Goal: Check status: Check status

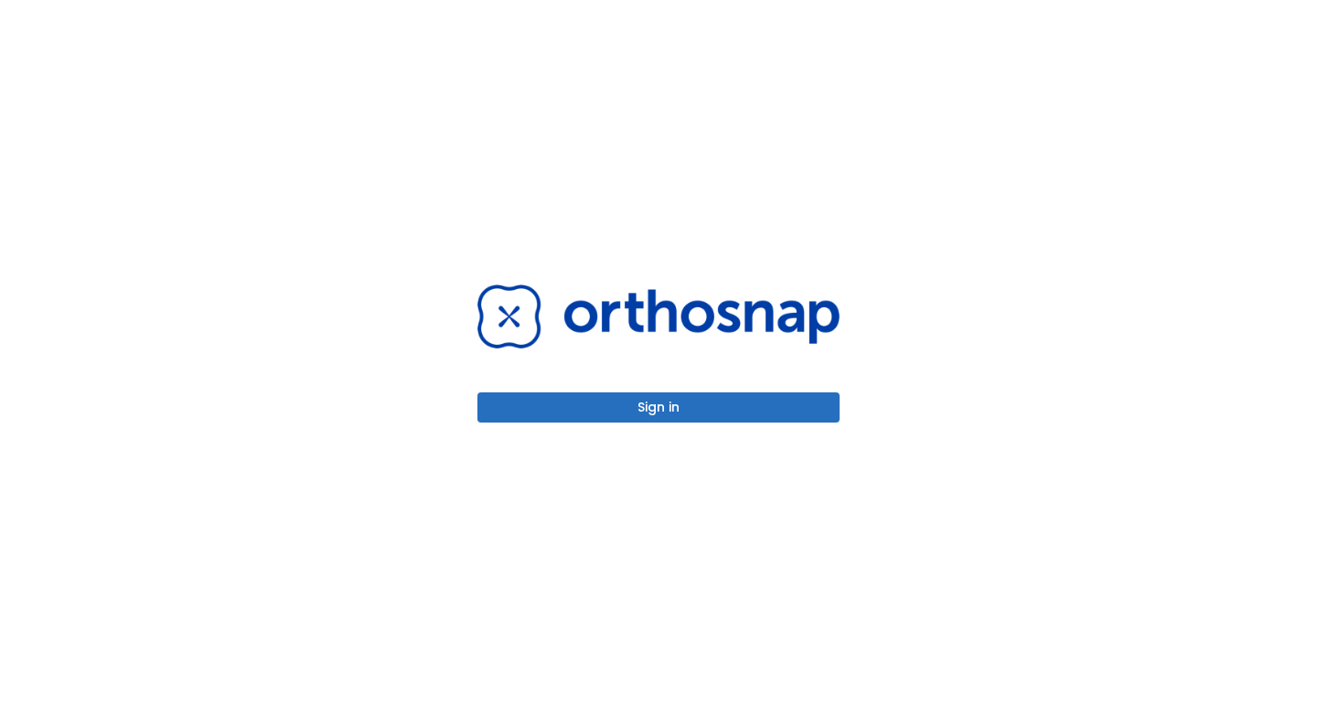
click at [667, 400] on button "Sign in" at bounding box center [658, 407] width 362 height 30
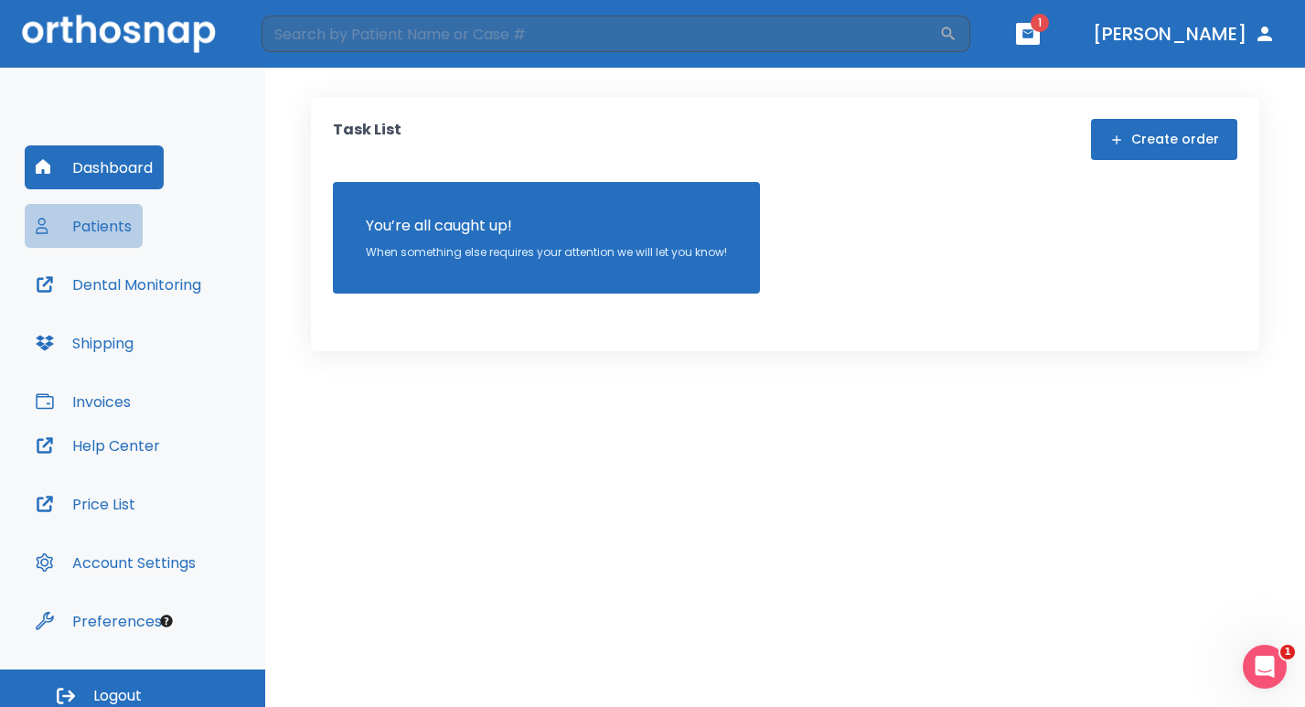
click at [92, 226] on button "Patients" at bounding box center [84, 226] width 118 height 44
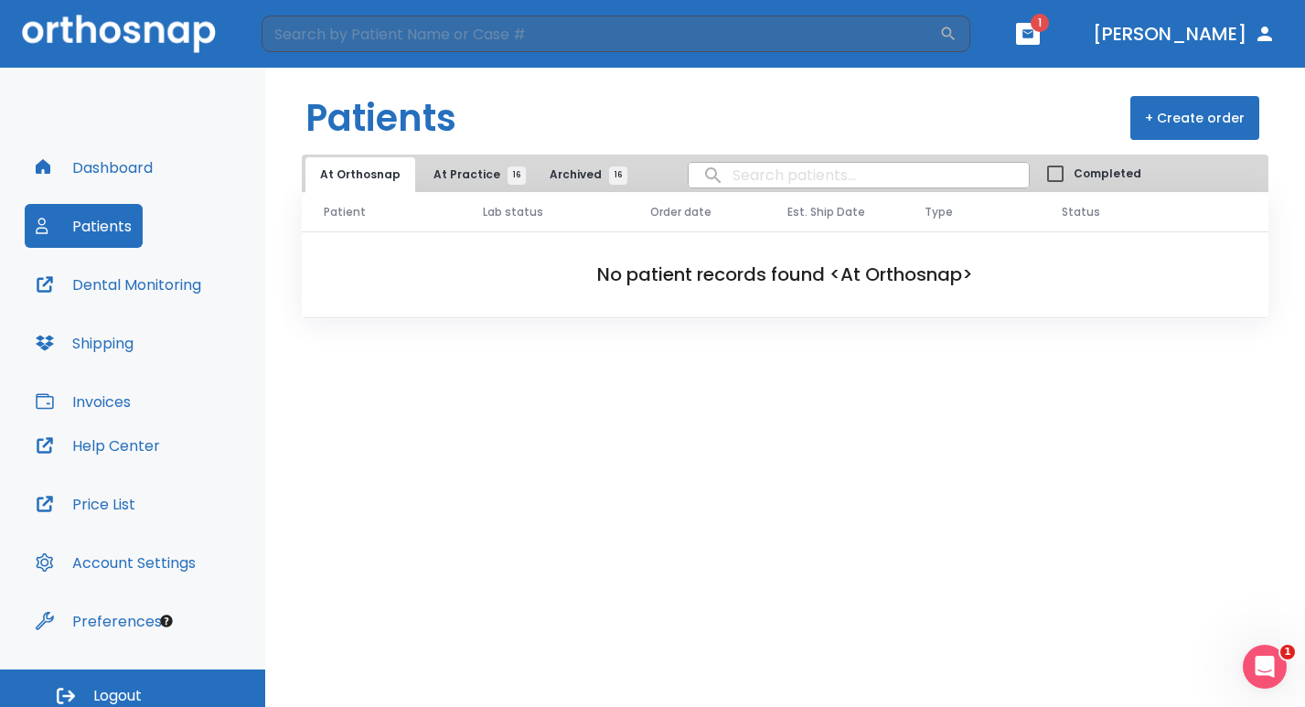
click at [443, 172] on span "At Practice 16" at bounding box center [474, 174] width 83 height 16
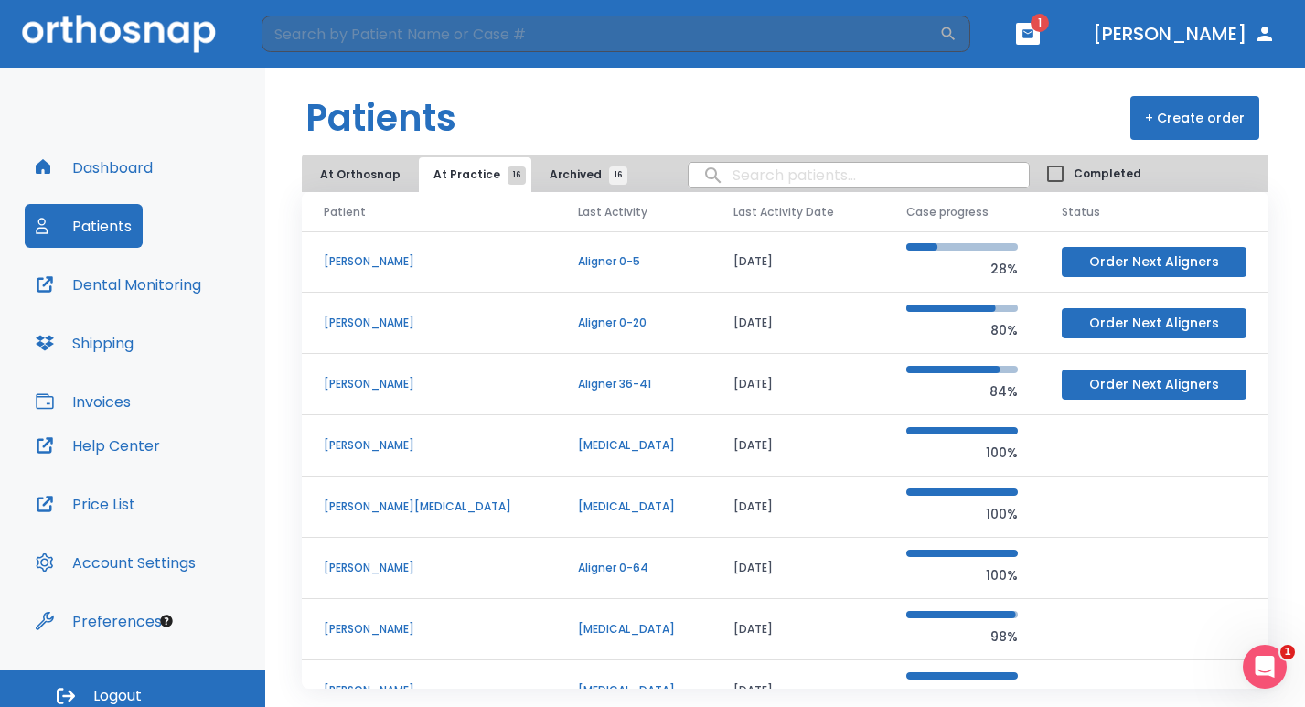
click at [374, 174] on button "At Orthosnap" at bounding box center [360, 174] width 110 height 35
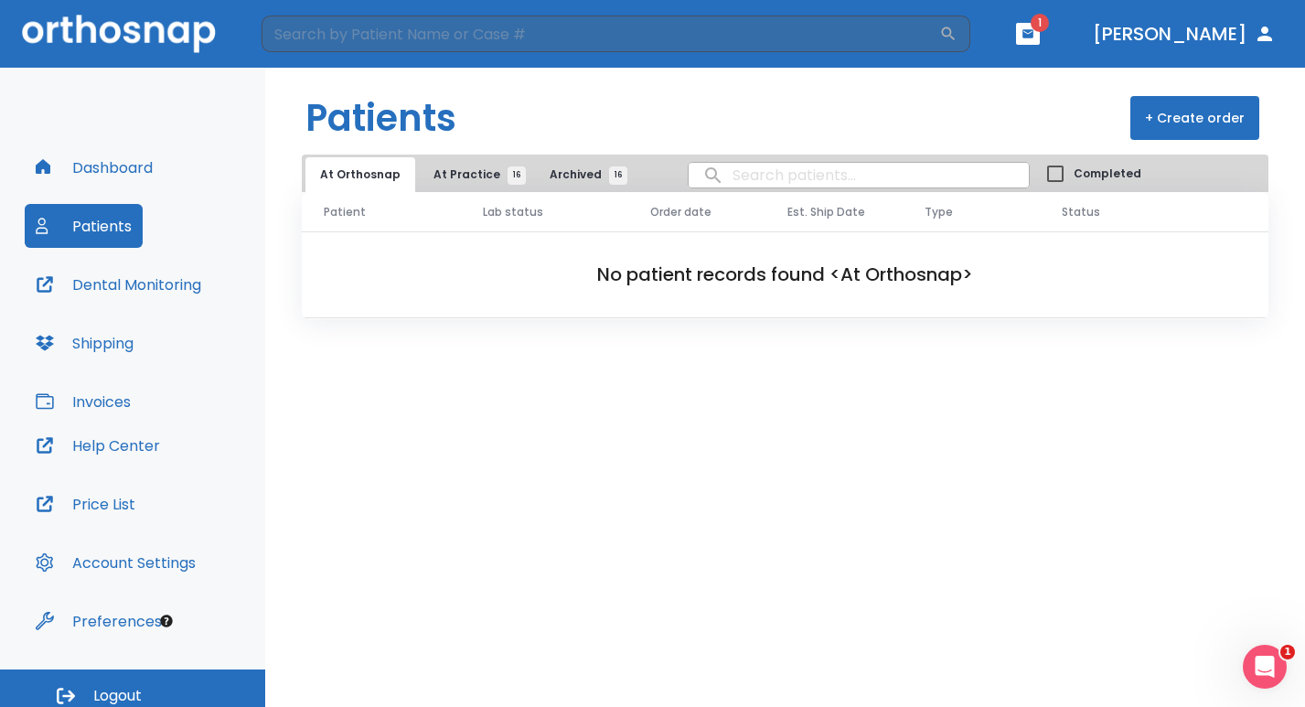
click at [460, 172] on span "At Practice 16" at bounding box center [474, 174] width 83 height 16
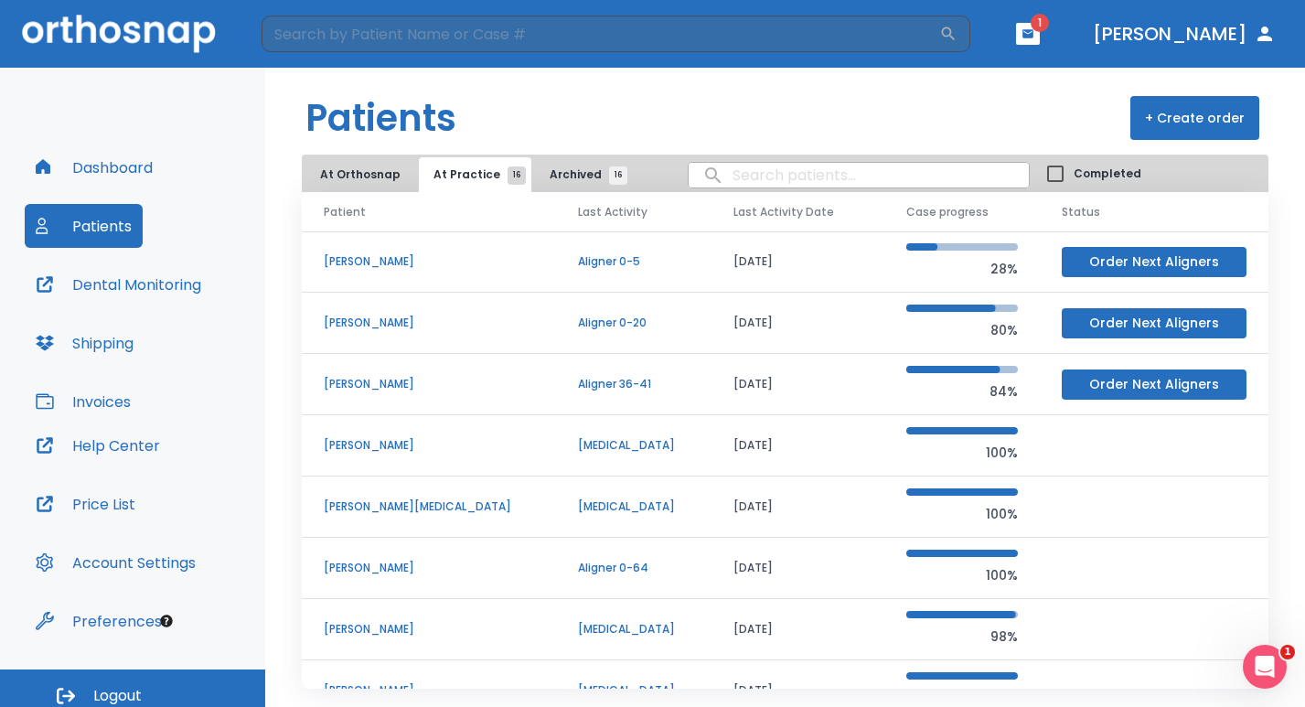
click at [1034, 32] on icon "button" at bounding box center [1027, 33] width 13 height 13
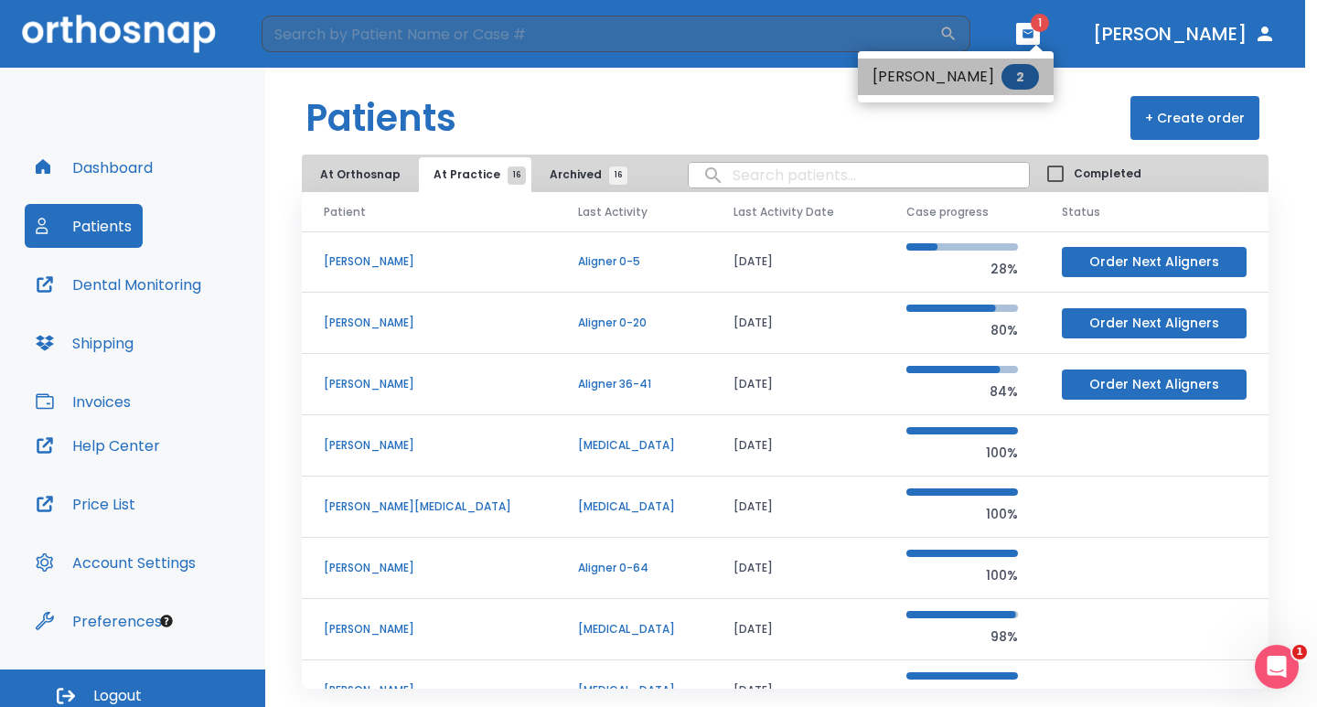
click at [920, 77] on li "[PERSON_NAME] 2" at bounding box center [956, 77] width 196 height 37
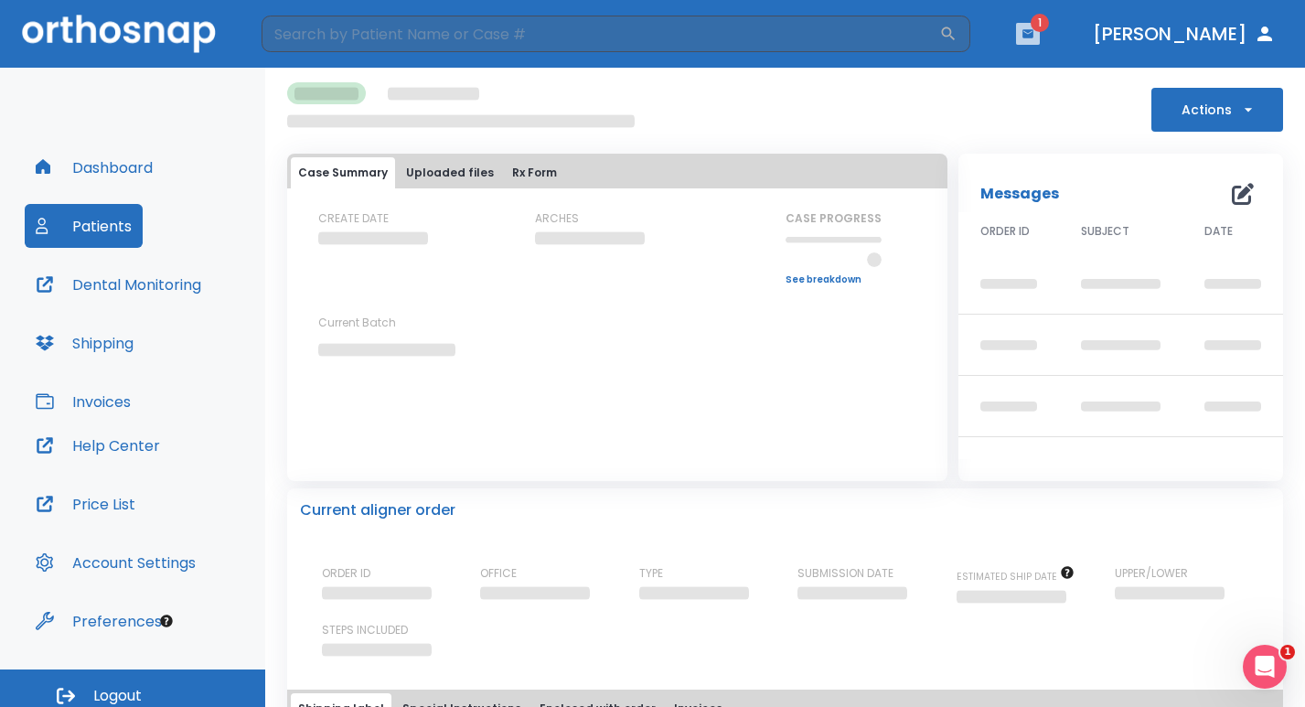
click at [1034, 32] on icon "button" at bounding box center [1027, 33] width 13 height 13
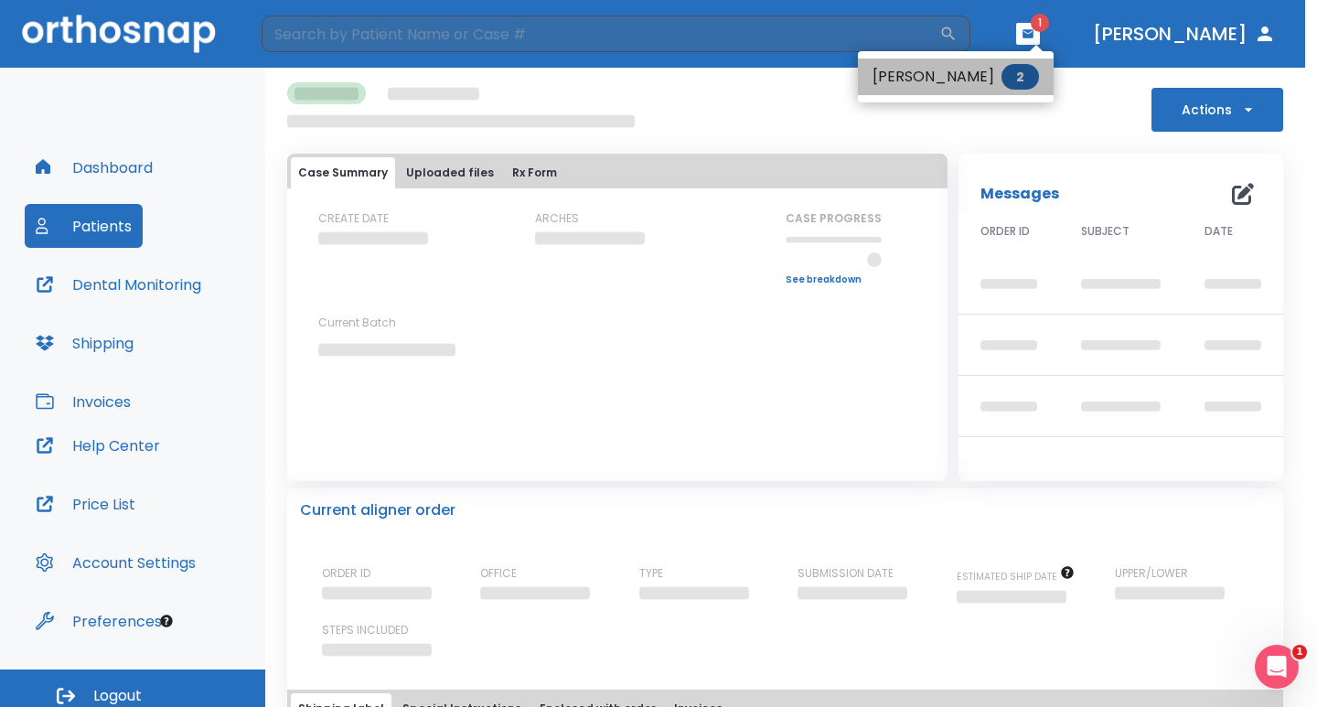
click at [1029, 75] on li "[PERSON_NAME] 2" at bounding box center [956, 77] width 196 height 37
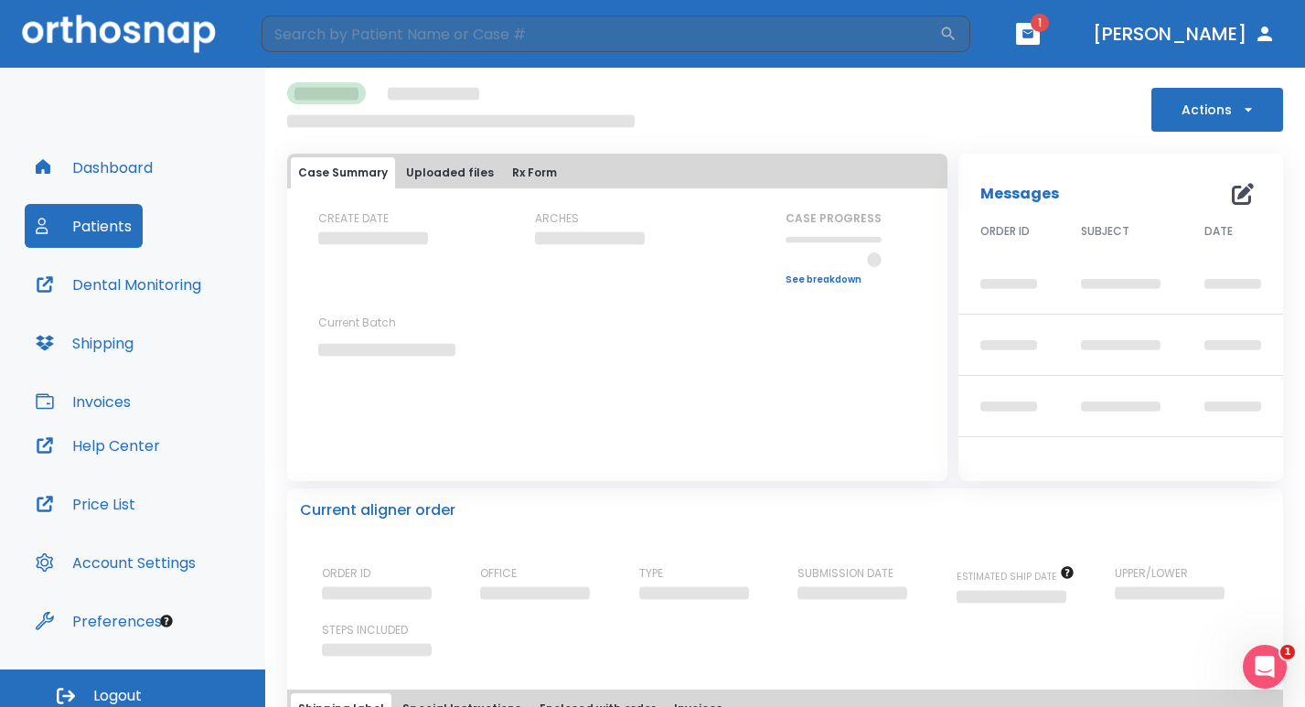
click at [103, 284] on button "Dental Monitoring" at bounding box center [118, 284] width 187 height 44
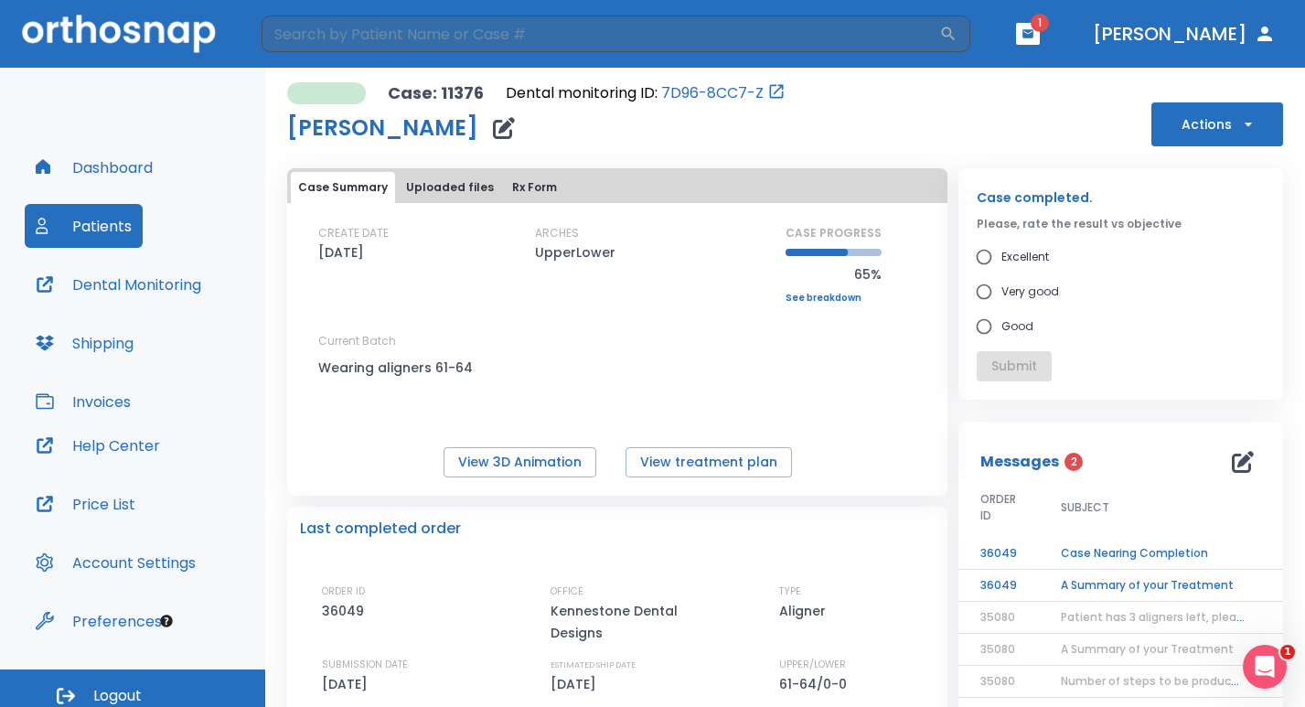
click at [1106, 588] on td "A Summary of your Treatment" at bounding box center [1153, 586] width 229 height 32
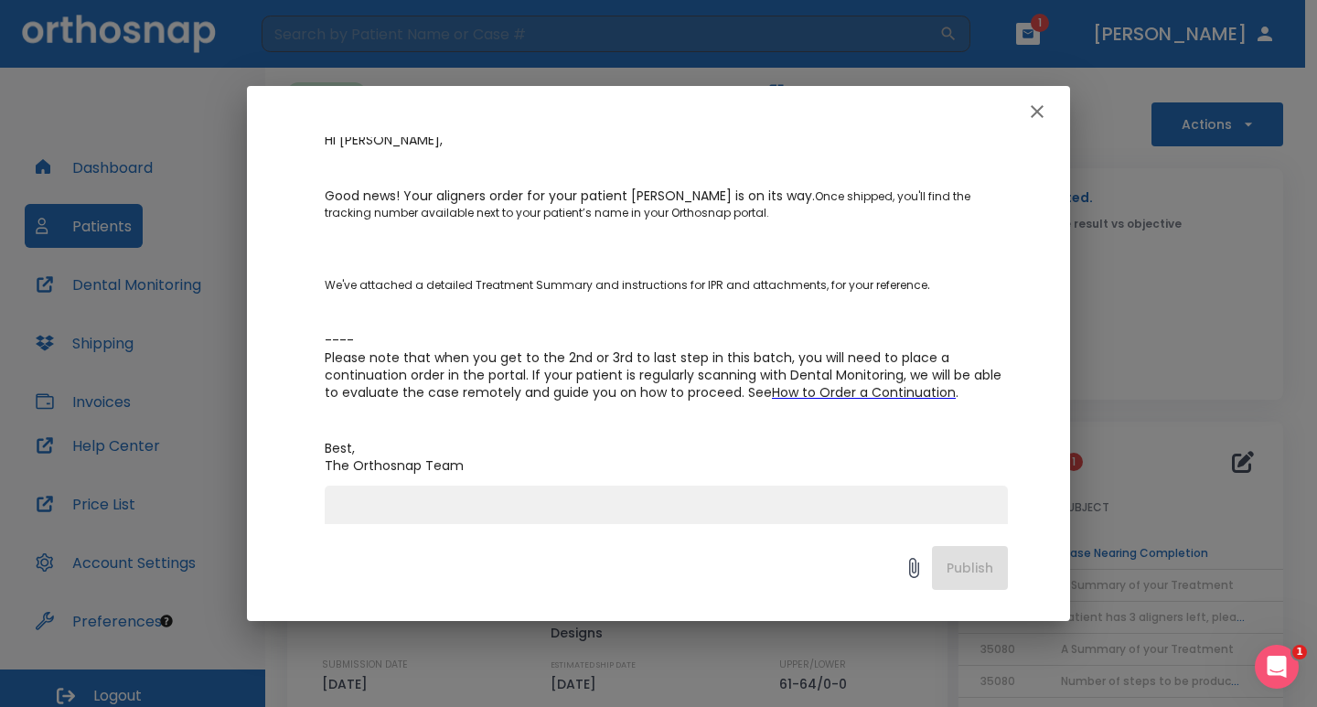
scroll to position [274, 0]
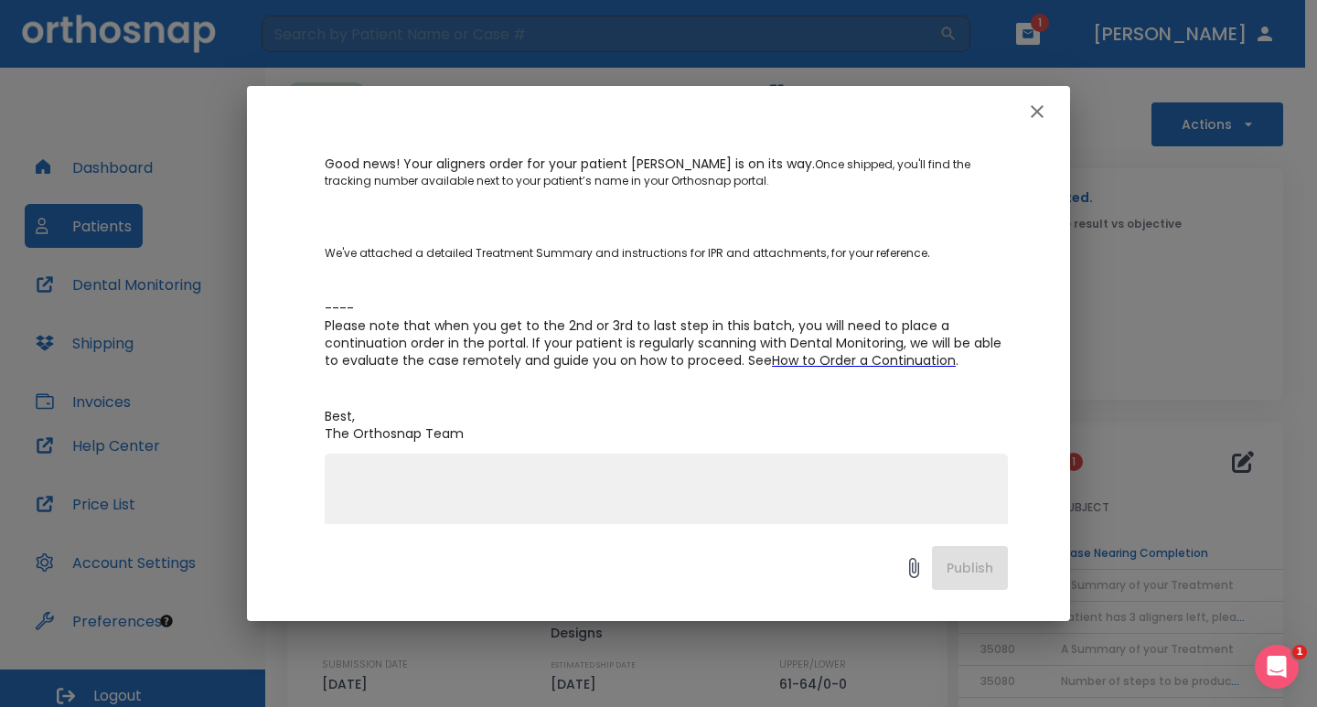
click at [1033, 116] on icon "button" at bounding box center [1037, 111] width 13 height 13
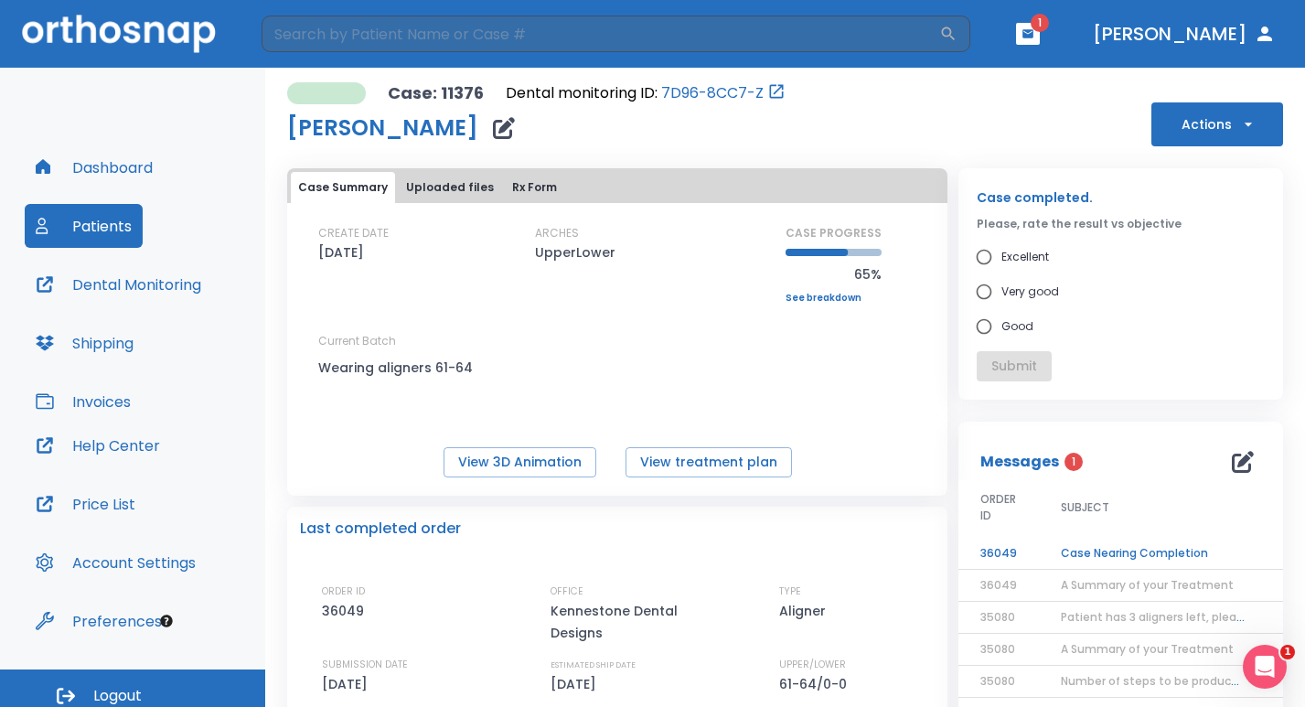
click at [1107, 551] on td "Case Nearing Completion" at bounding box center [1153, 554] width 229 height 32
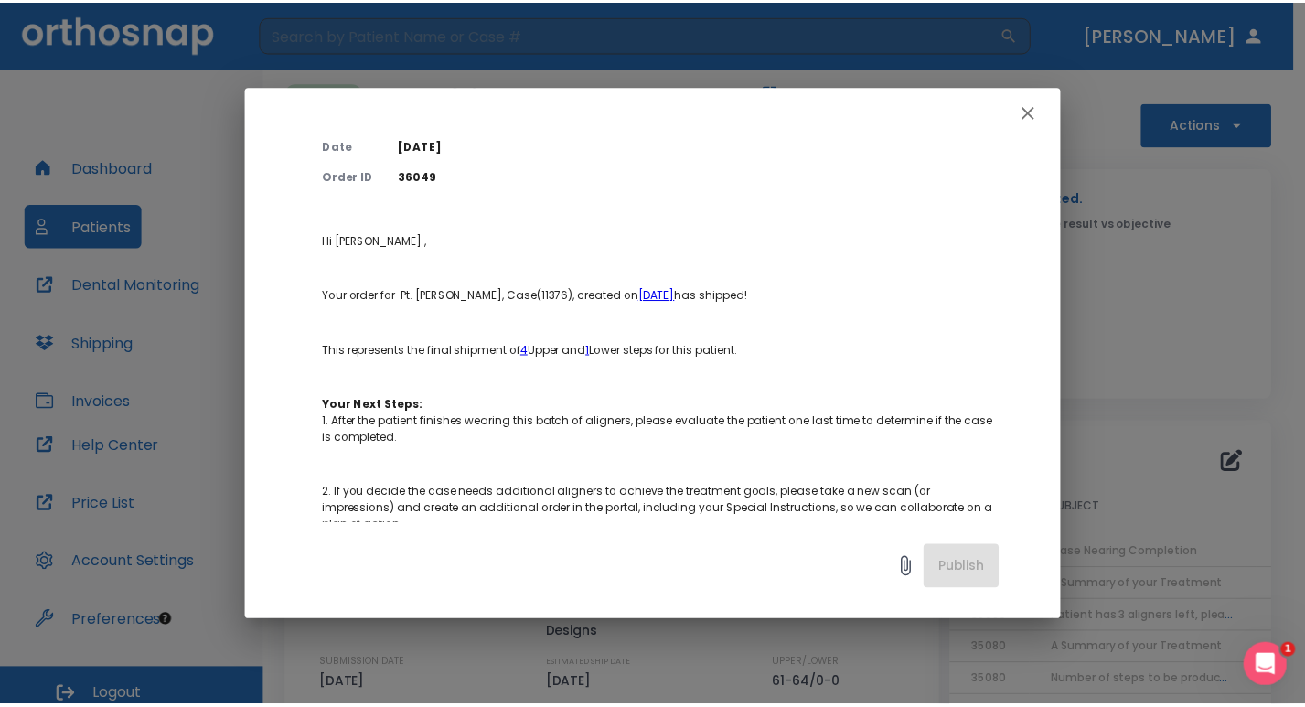
scroll to position [0, 0]
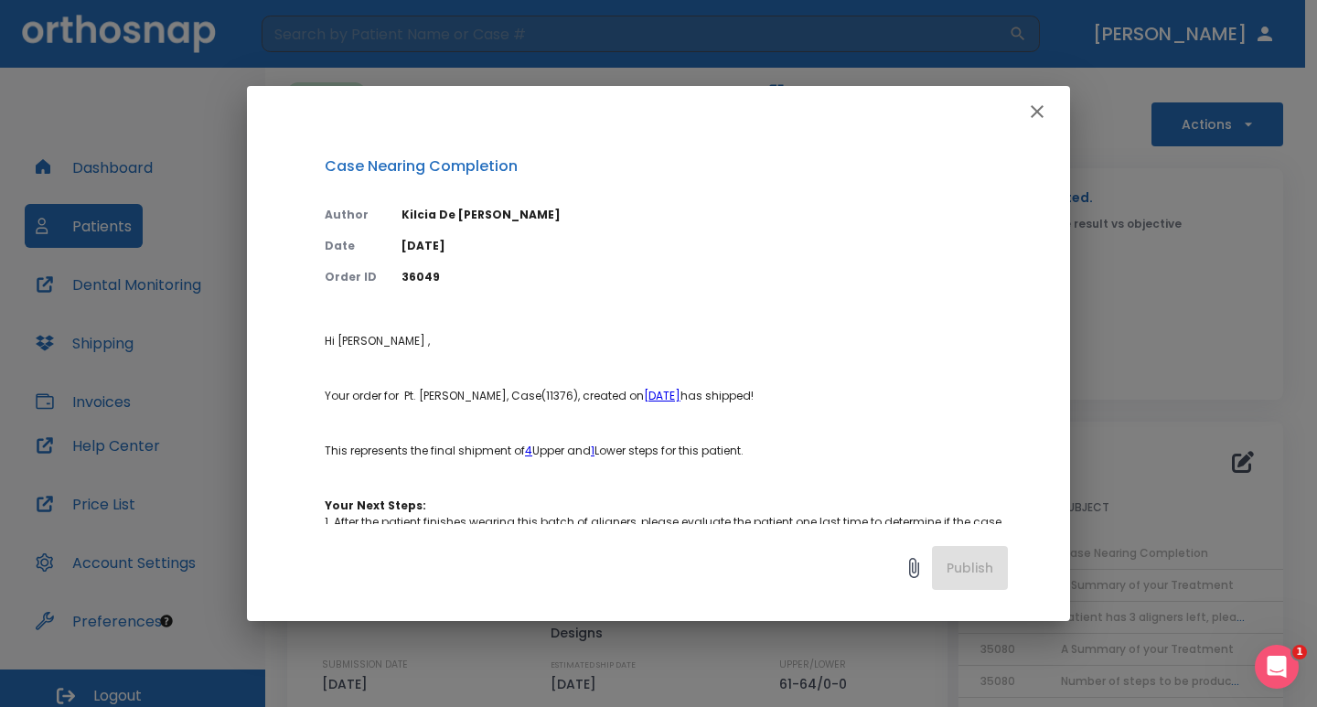
click at [1036, 110] on icon "button" at bounding box center [1037, 111] width 13 height 13
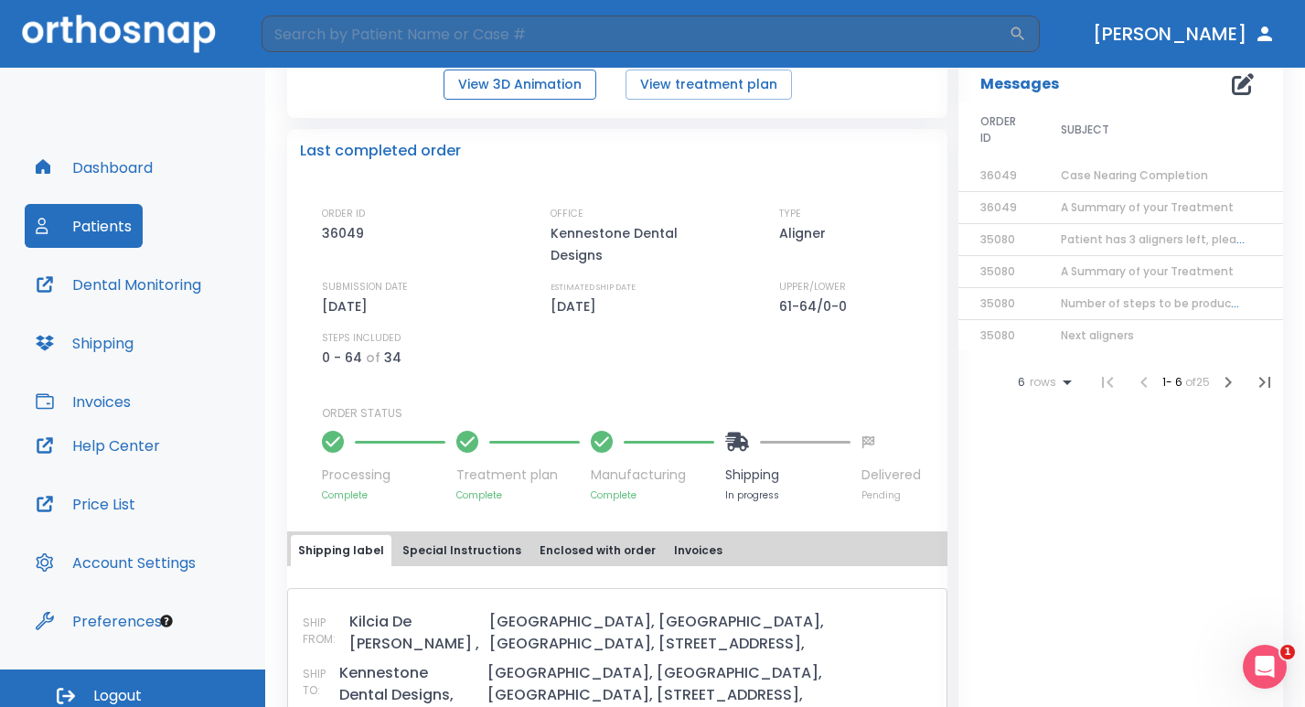
scroll to position [549, 0]
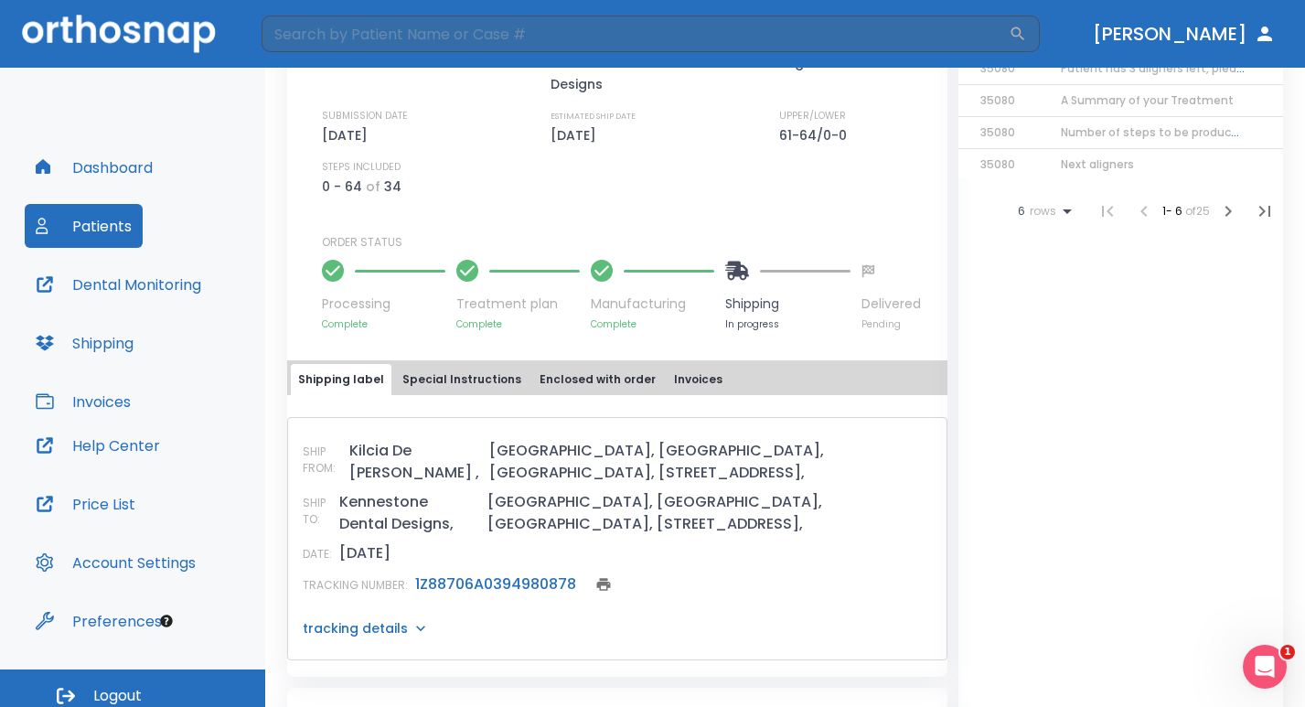
click at [499, 573] on link "1Z88706A0394980878" at bounding box center [495, 583] width 161 height 21
click at [89, 220] on button "Patients" at bounding box center [84, 226] width 118 height 44
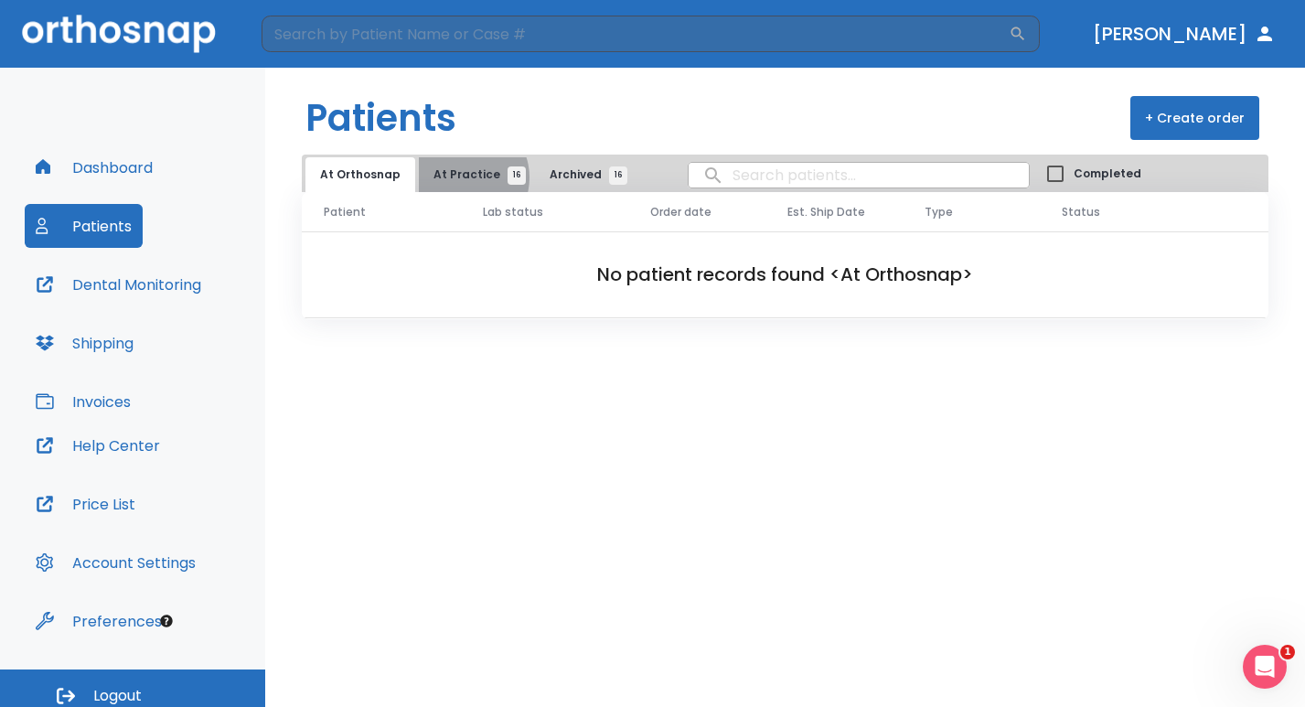
click at [457, 177] on span "At Practice 16" at bounding box center [474, 174] width 83 height 16
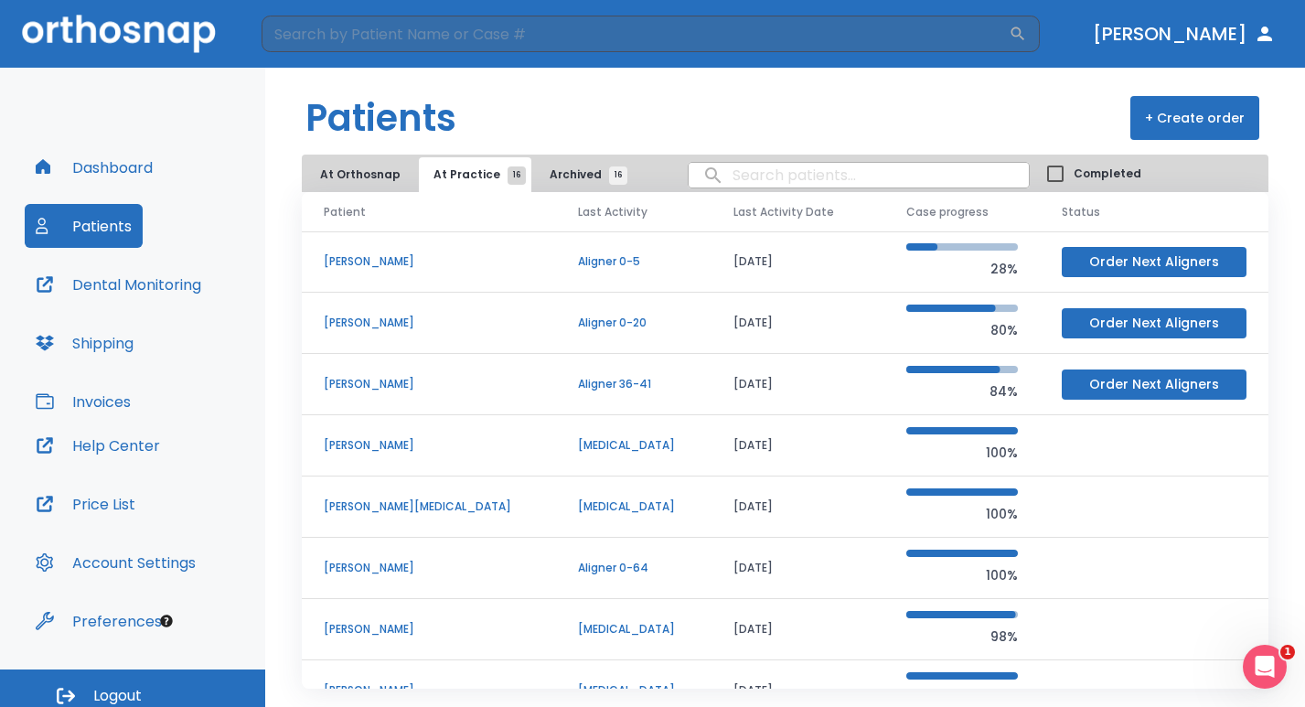
click at [370, 383] on p "[PERSON_NAME]" at bounding box center [429, 384] width 210 height 16
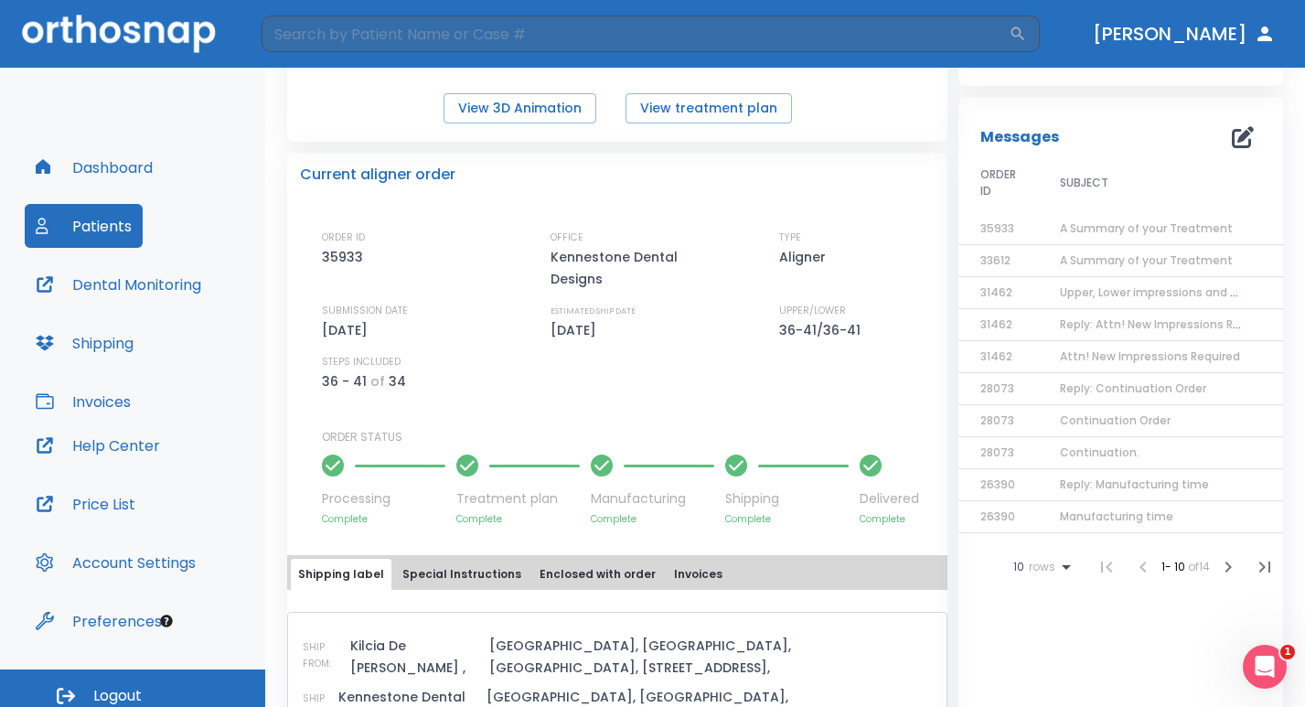
scroll to position [549, 0]
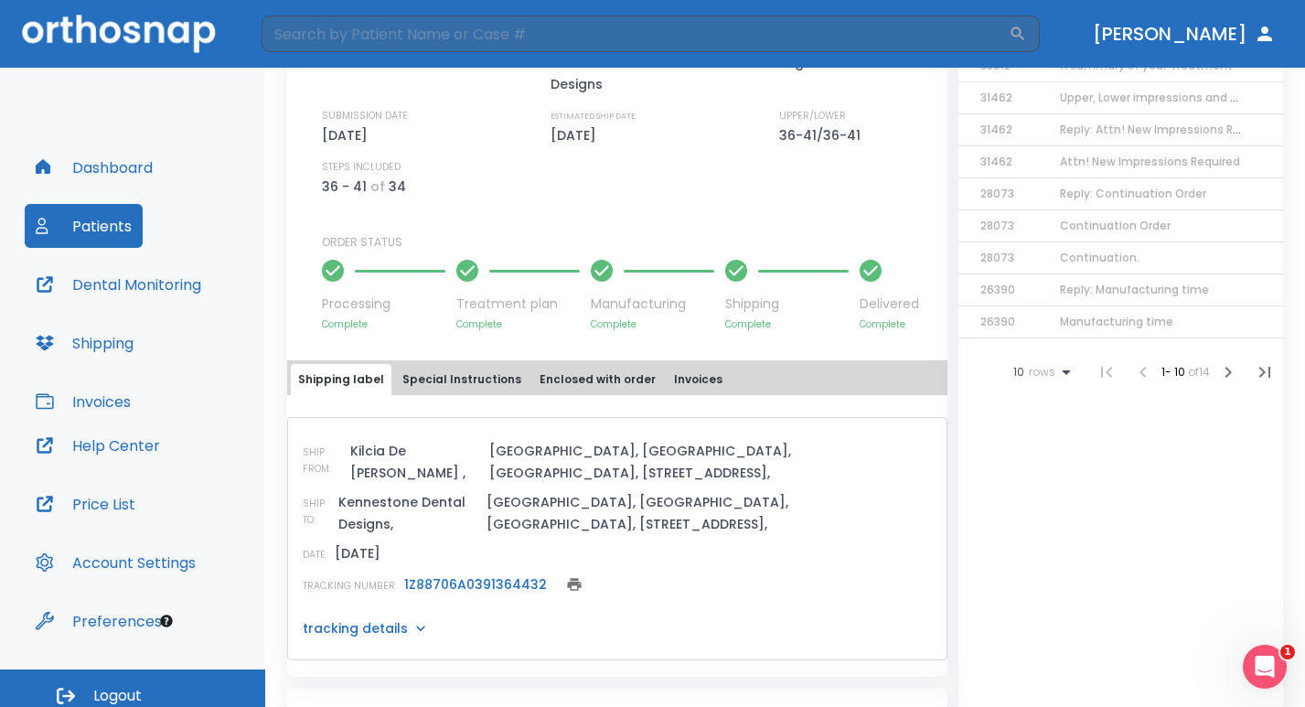
click at [484, 575] on link "1Z88706A0391364432" at bounding box center [475, 584] width 143 height 18
